Goal: Obtain resource: Obtain resource

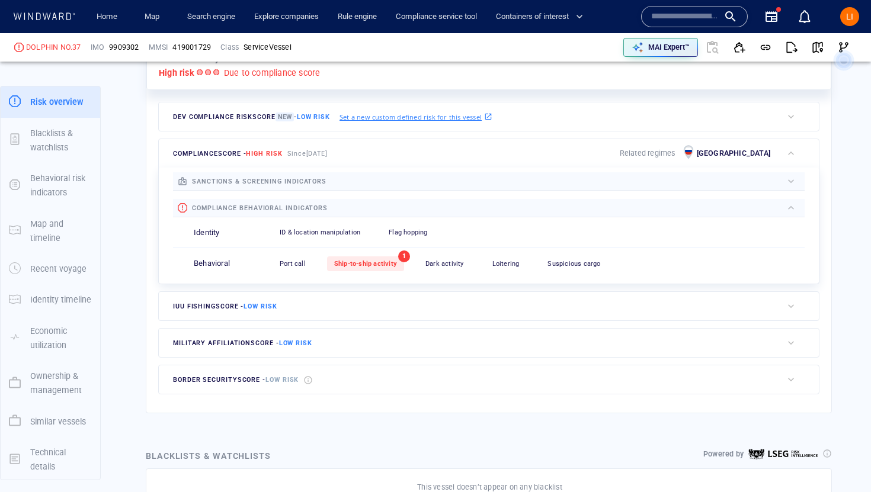
scroll to position [406, 0]
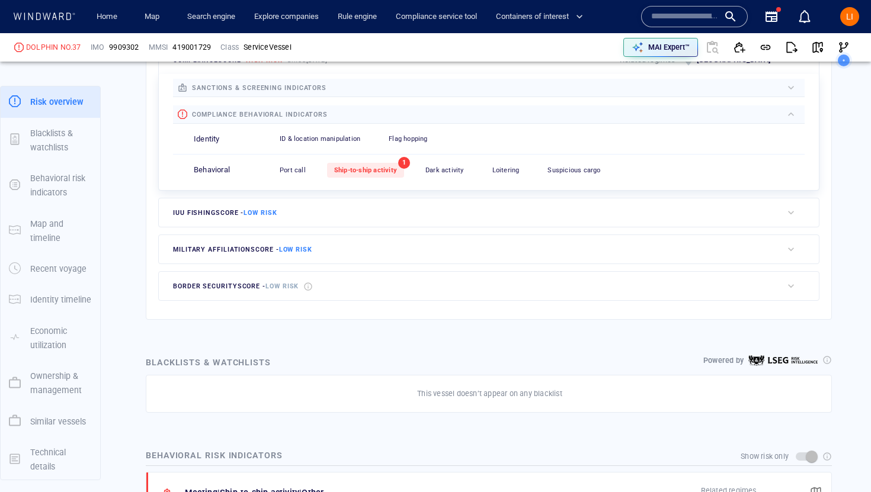
click at [376, 181] on div "Port call 0 Ship-to-ship activity 1 Dark activity 0 Loitering 0 Suspicious carg…" at bounding box center [538, 170] width 532 height 29
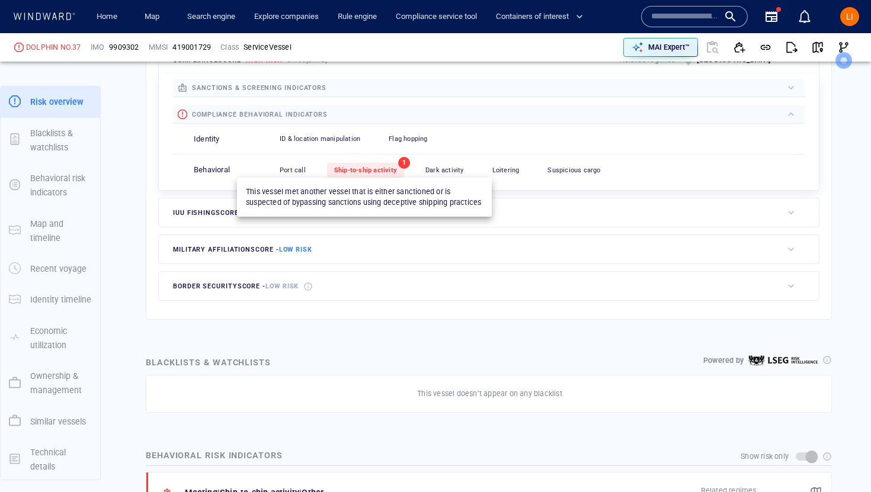
click at [380, 172] on span "Ship-to-ship activity" at bounding box center [365, 170] width 63 height 8
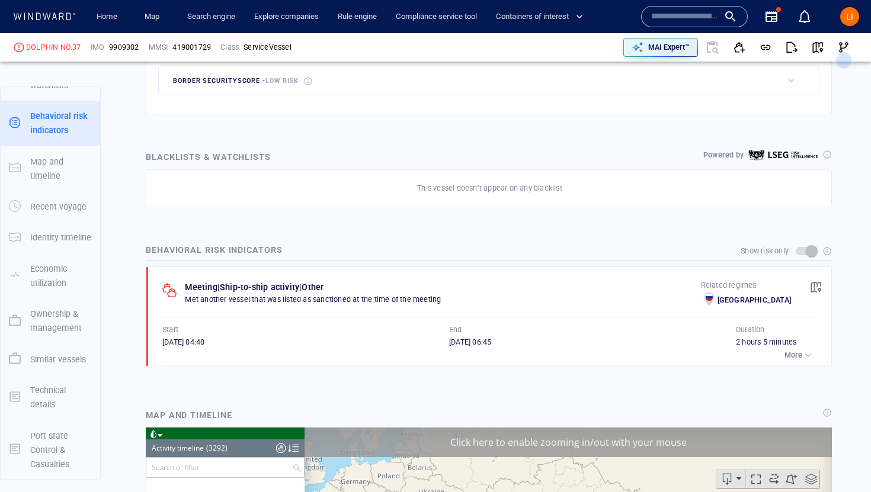
scroll to position [106908, 0]
click at [811, 287] on span "button" at bounding box center [816, 287] width 12 height 12
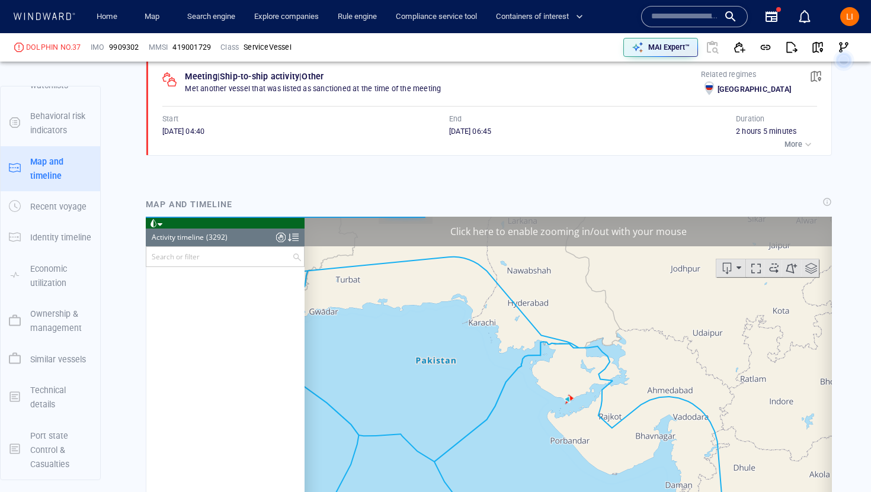
scroll to position [102403, 0]
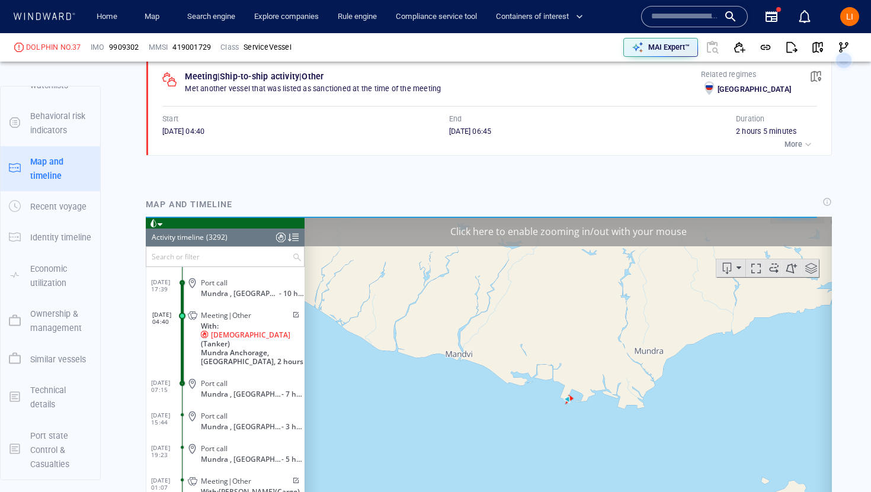
scroll to position [862, 0]
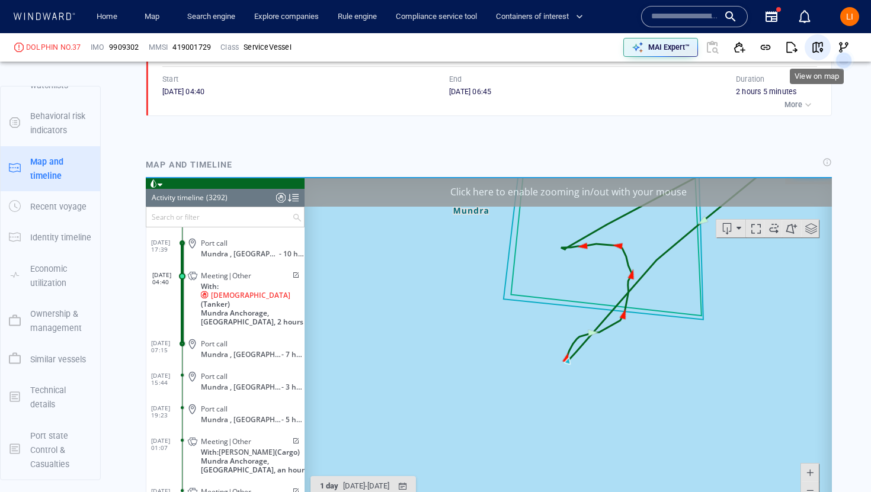
click at [819, 49] on span "button" at bounding box center [817, 47] width 12 height 12
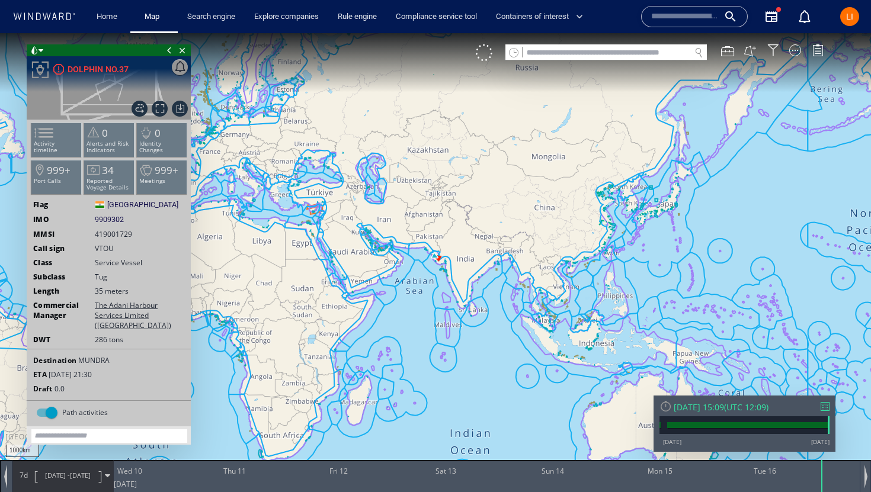
click at [703, 412] on div "[DATE] 15:09" at bounding box center [698, 407] width 50 height 11
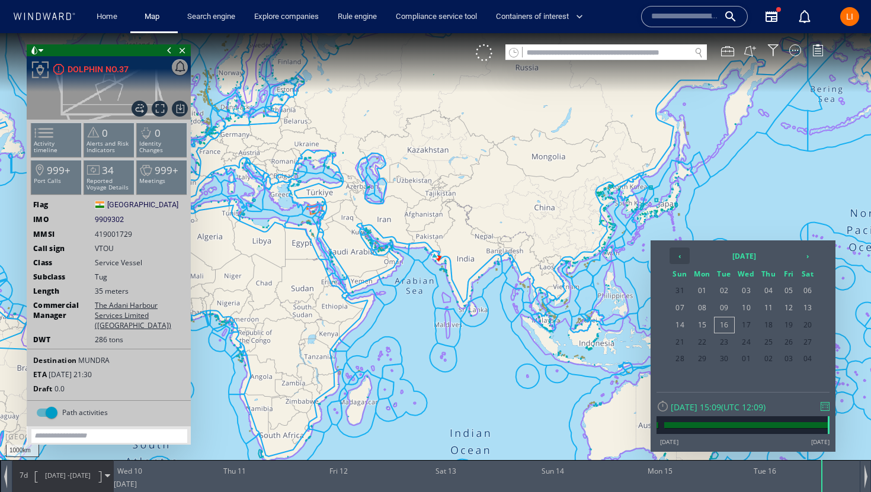
click at [680, 253] on th "‹" at bounding box center [679, 256] width 20 height 17
click at [789, 341] on span "22" at bounding box center [788, 342] width 18 height 15
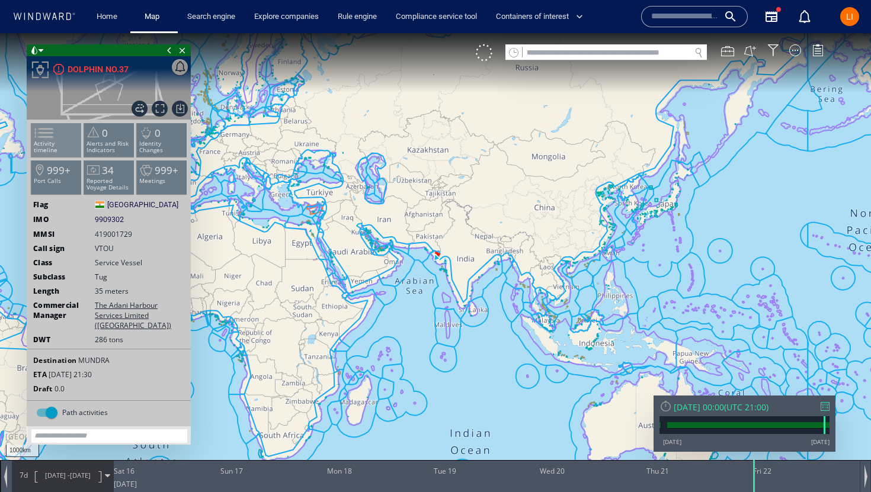
click at [44, 140] on span at bounding box center [37, 132] width 18 height 17
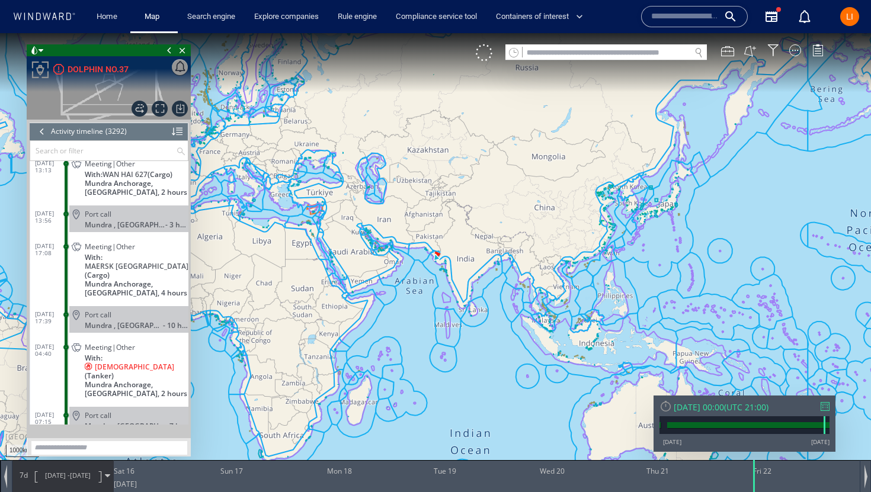
scroll to position [102275, 0]
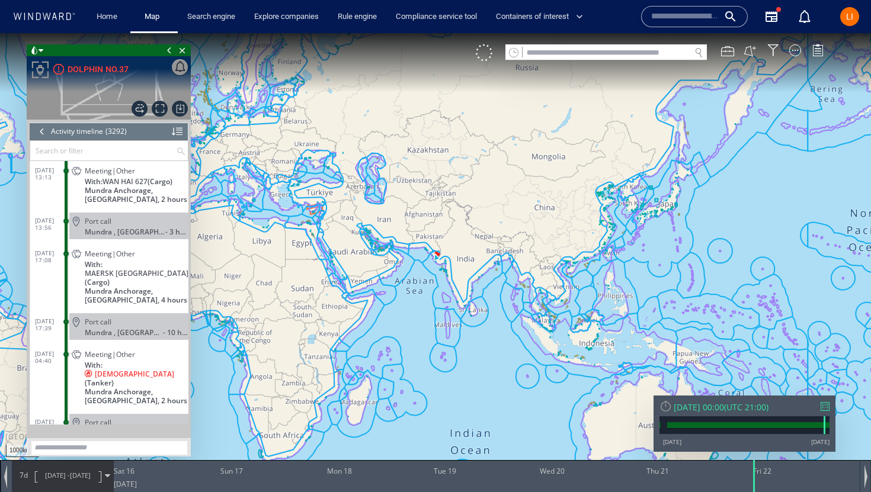
click at [80, 357] on div "Meeting|Other With: SAMADHA (Tanker) Mundra Anchorage, [GEOGRAPHIC_DATA], 2 hou…" at bounding box center [128, 377] width 119 height 62
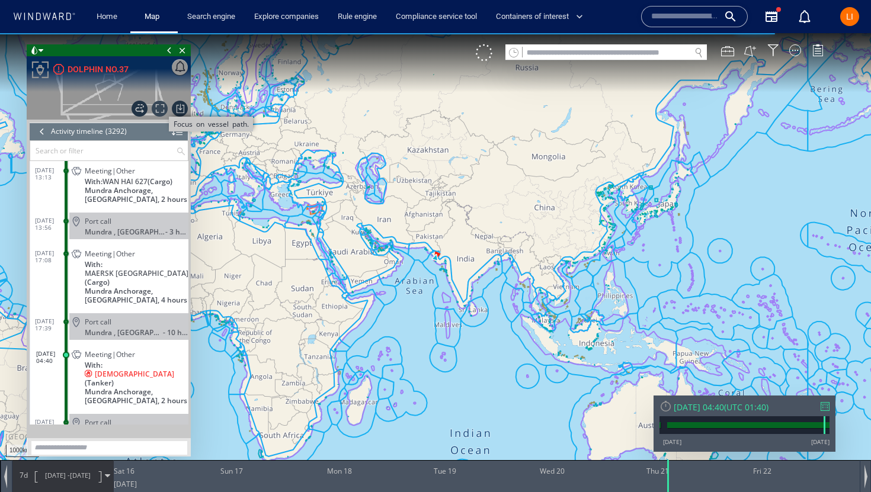
click at [160, 111] on span "Focus on vessel path." at bounding box center [160, 109] width 16 height 16
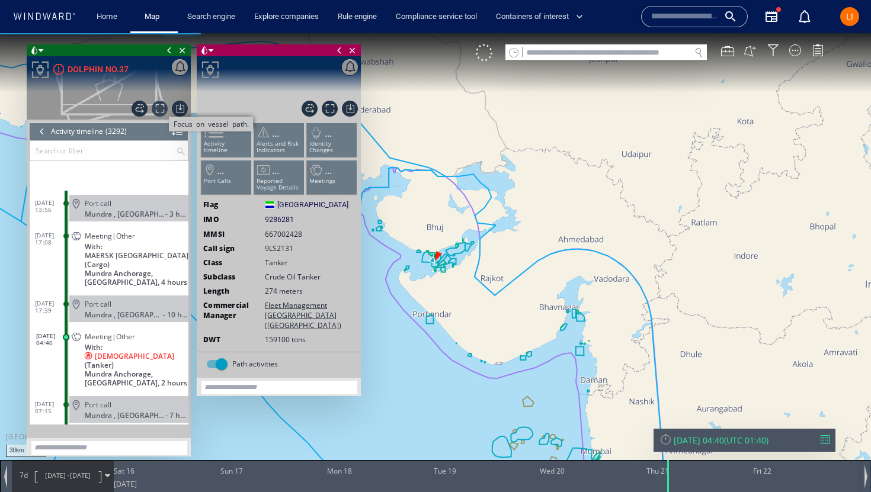
scroll to position [102403, 0]
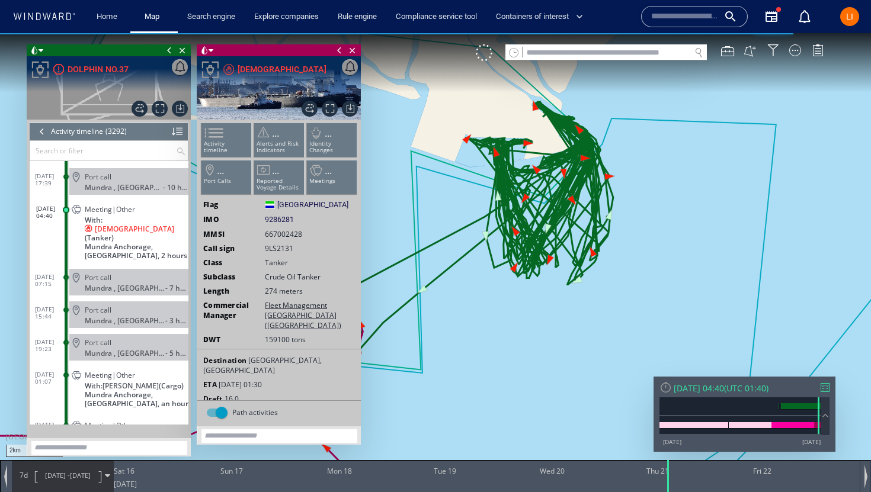
drag, startPoint x: 539, startPoint y: 284, endPoint x: 812, endPoint y: 109, distance: 324.4
click at [813, 110] on canvas "Map" at bounding box center [435, 256] width 871 height 447
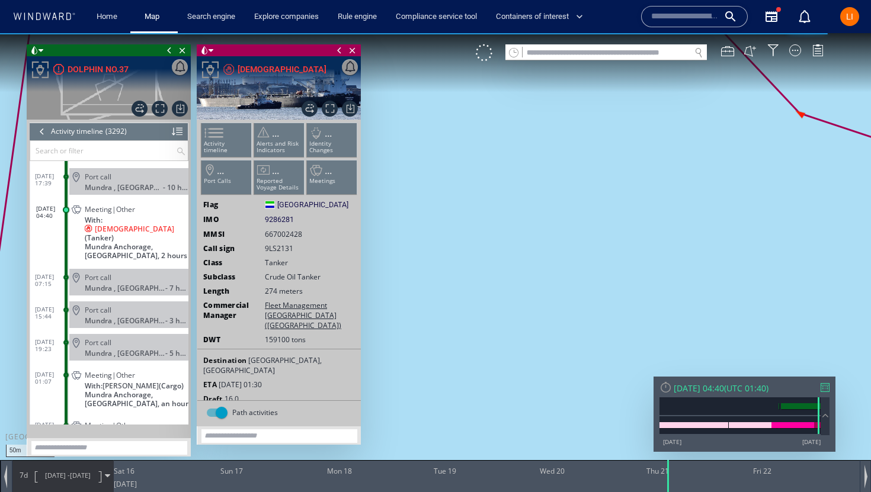
drag, startPoint x: 624, startPoint y: 138, endPoint x: 478, endPoint y: 288, distance: 209.0
click at [480, 288] on canvas "Map" at bounding box center [435, 256] width 871 height 447
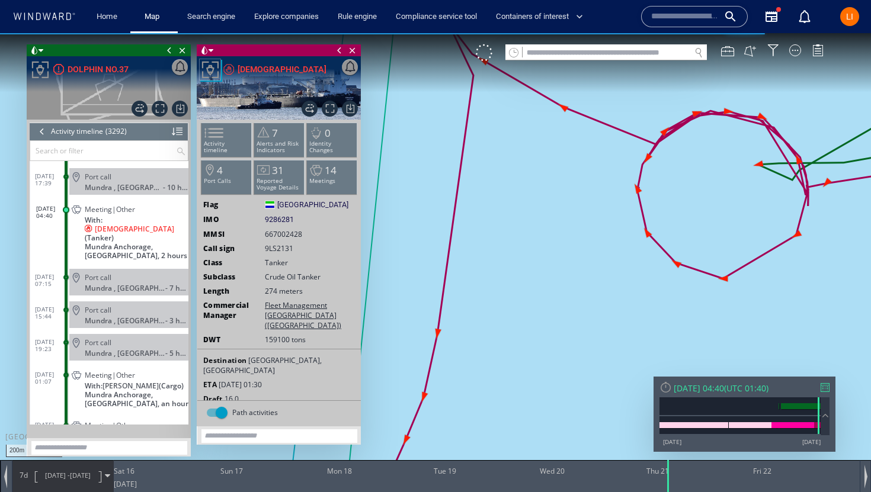
drag, startPoint x: 767, startPoint y: 212, endPoint x: 717, endPoint y: 295, distance: 97.3
click at [717, 295] on canvas "Map" at bounding box center [435, 256] width 871 height 447
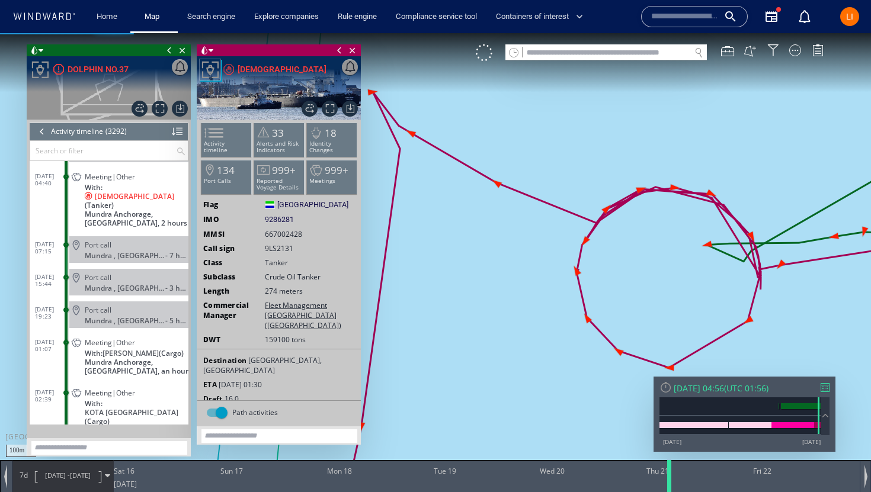
scroll to position [102403, 0]
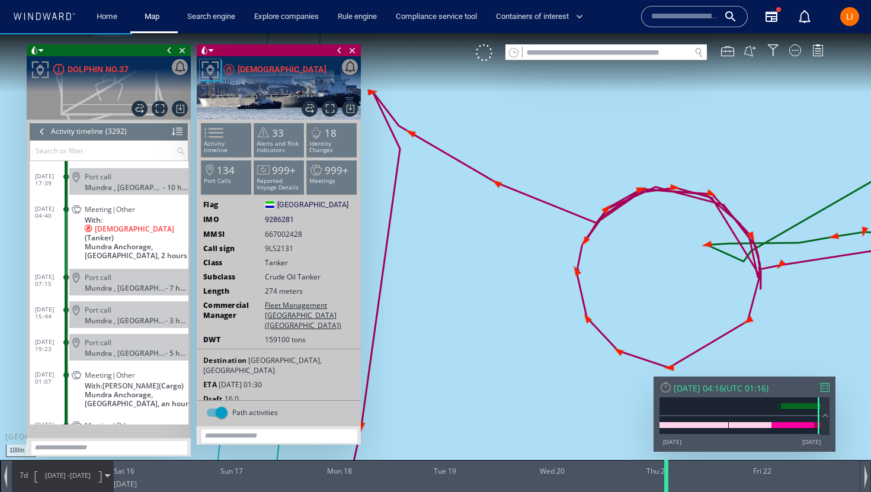
click at [666, 492] on div at bounding box center [668, 476] width 12 height 32
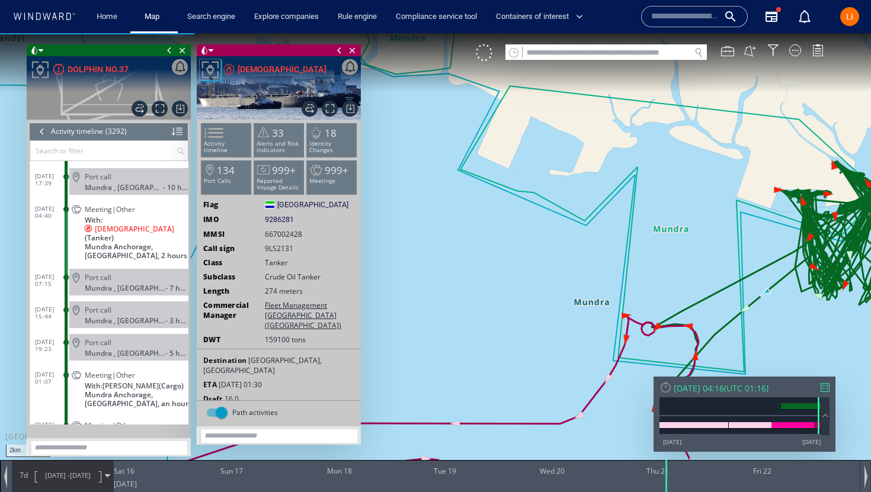
drag, startPoint x: 625, startPoint y: 372, endPoint x: 500, endPoint y: 306, distance: 141.7
click at [499, 306] on canvas "Map" at bounding box center [435, 256] width 871 height 447
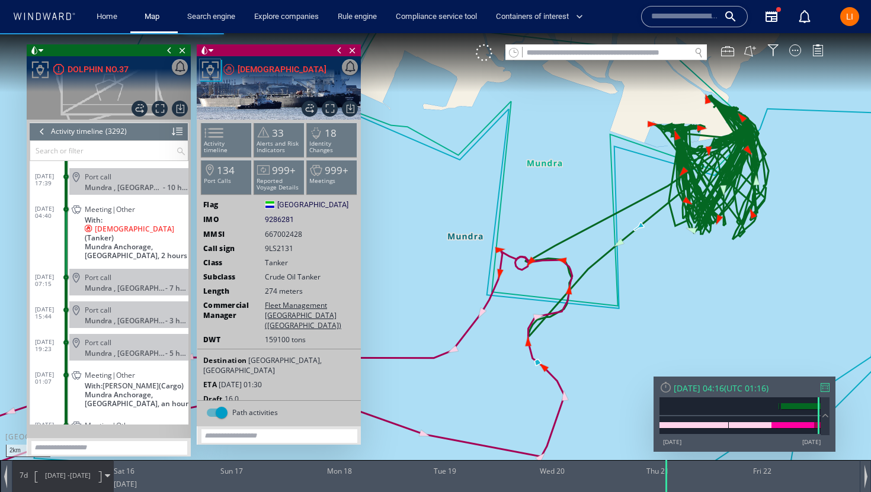
click at [46, 131] on div at bounding box center [42, 132] width 13 height 18
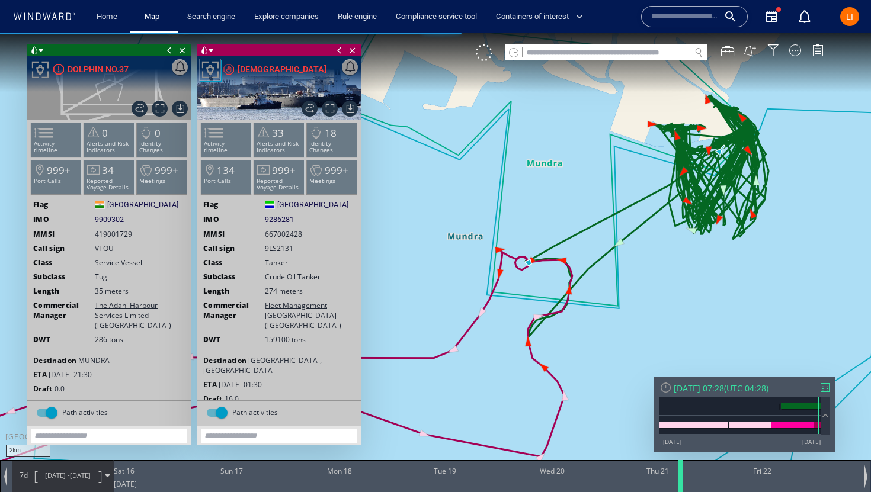
drag, startPoint x: 667, startPoint y: 478, endPoint x: 681, endPoint y: 476, distance: 14.3
click at [681, 476] on div at bounding box center [682, 476] width 12 height 32
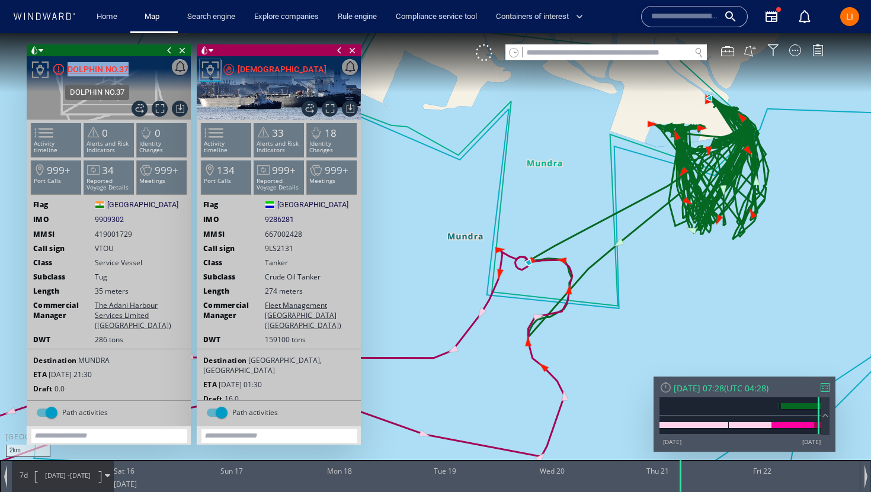
drag, startPoint x: 146, startPoint y: 75, endPoint x: 128, endPoint y: 66, distance: 20.1
click at [128, 66] on div "Export data Export path positions... Export property changes... Generate vessel…" at bounding box center [109, 87] width 164 height 63
copy div "Export data Export path positions... Export property changes... Generate vessel…"
drag, startPoint x: 290, startPoint y: 70, endPoint x: 276, endPoint y: 66, distance: 14.1
click at [276, 66] on div "Export data Export path positions... Export property changes... Generate vessel…" at bounding box center [279, 87] width 164 height 63
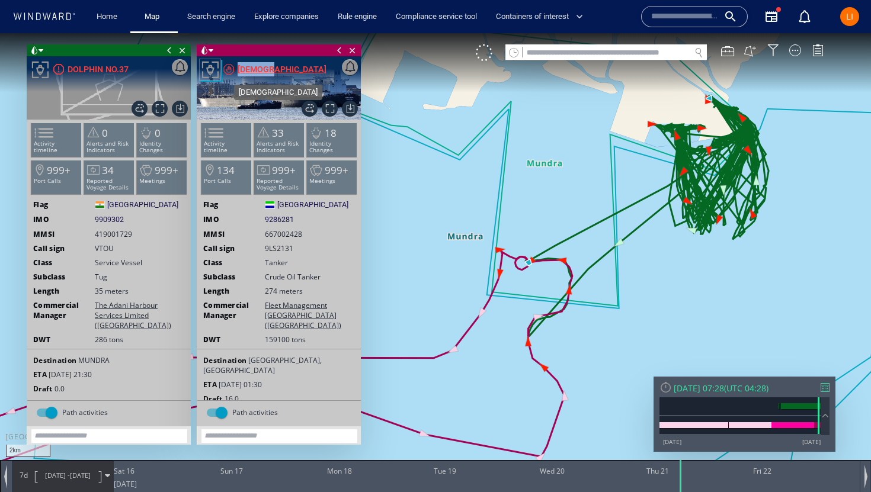
copy div "Export data Export path positions... Export property changes... Generate vessel…"
click at [270, 220] on span "9286281" at bounding box center [279, 219] width 29 height 11
copy span "9286281"
